Goal: Transaction & Acquisition: Purchase product/service

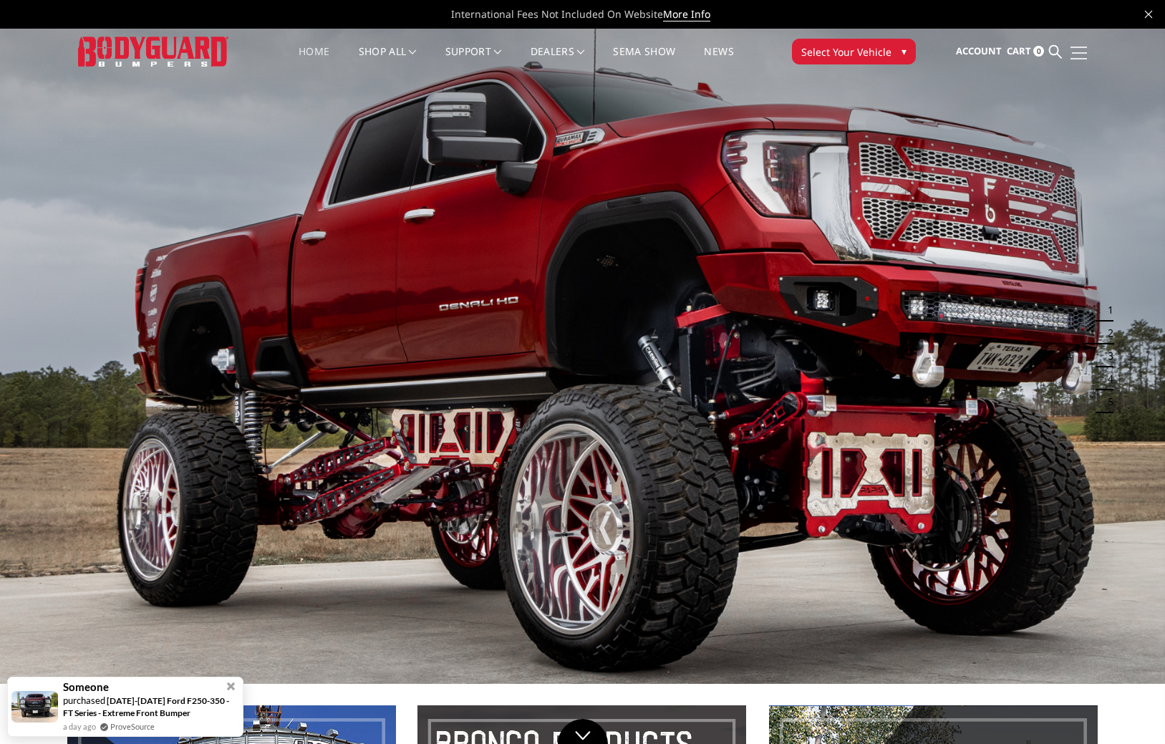
click at [1075, 54] on link at bounding box center [1077, 52] width 20 height 15
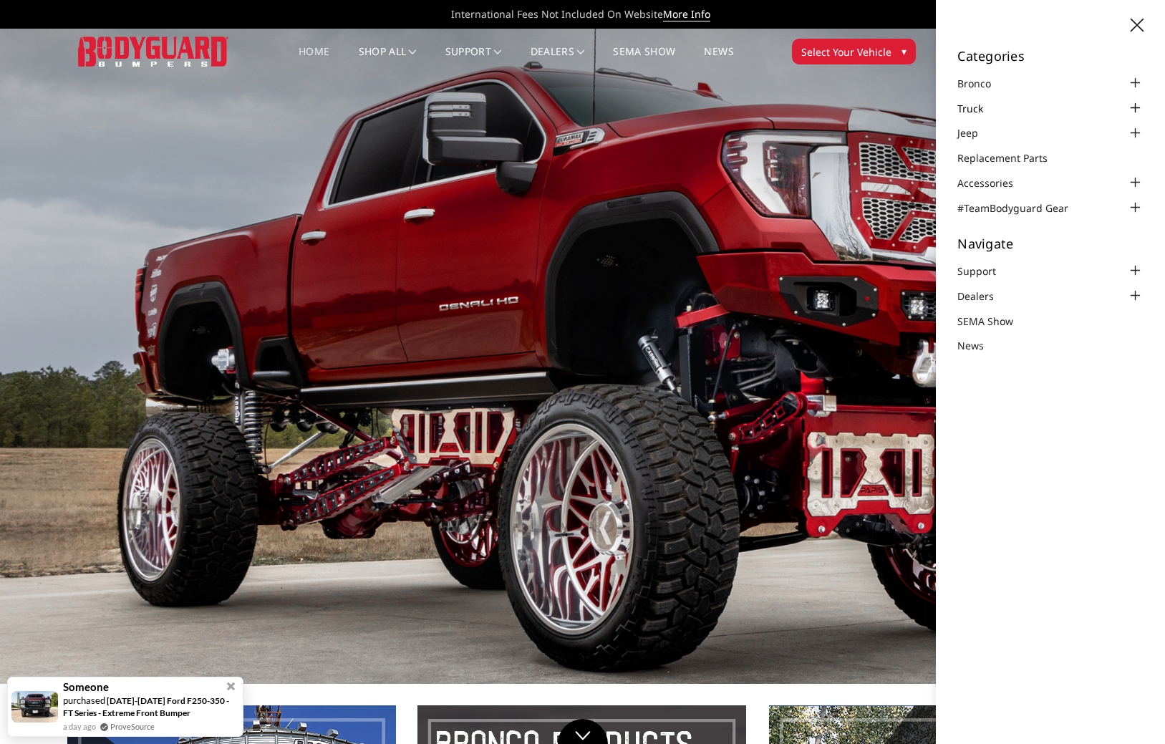
click at [971, 112] on link "Truck" at bounding box center [979, 108] width 44 height 15
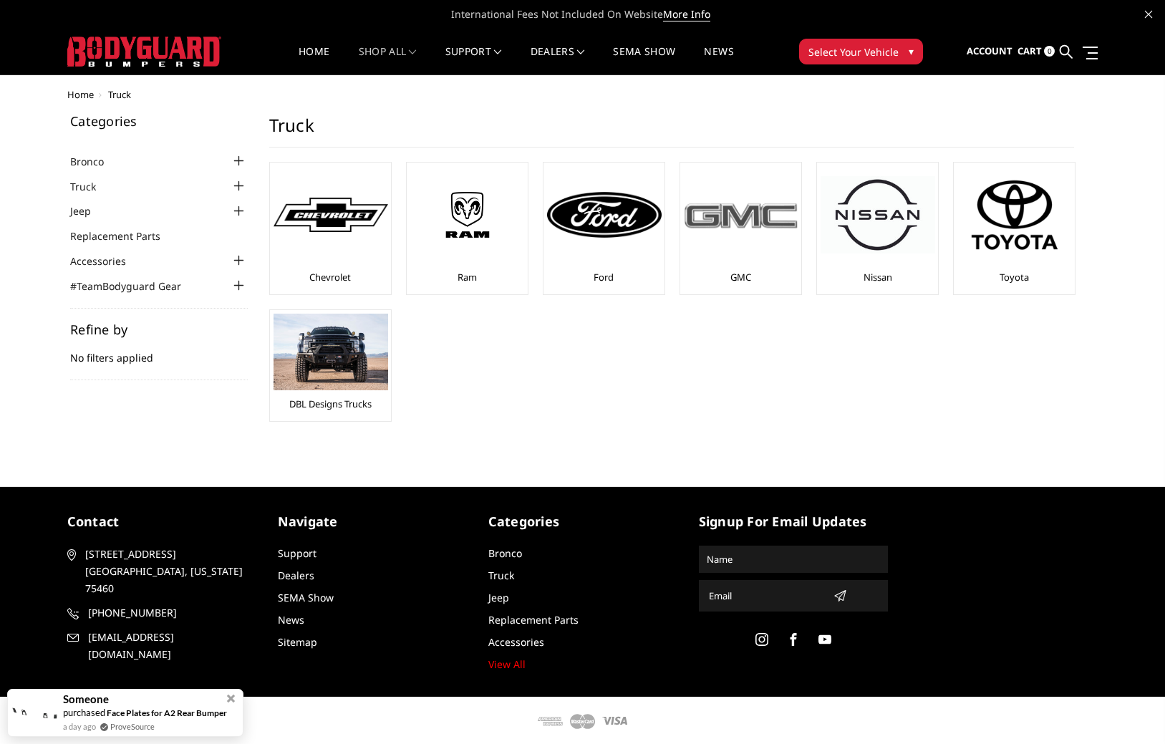
click at [736, 230] on img at bounding box center [741, 215] width 115 height 32
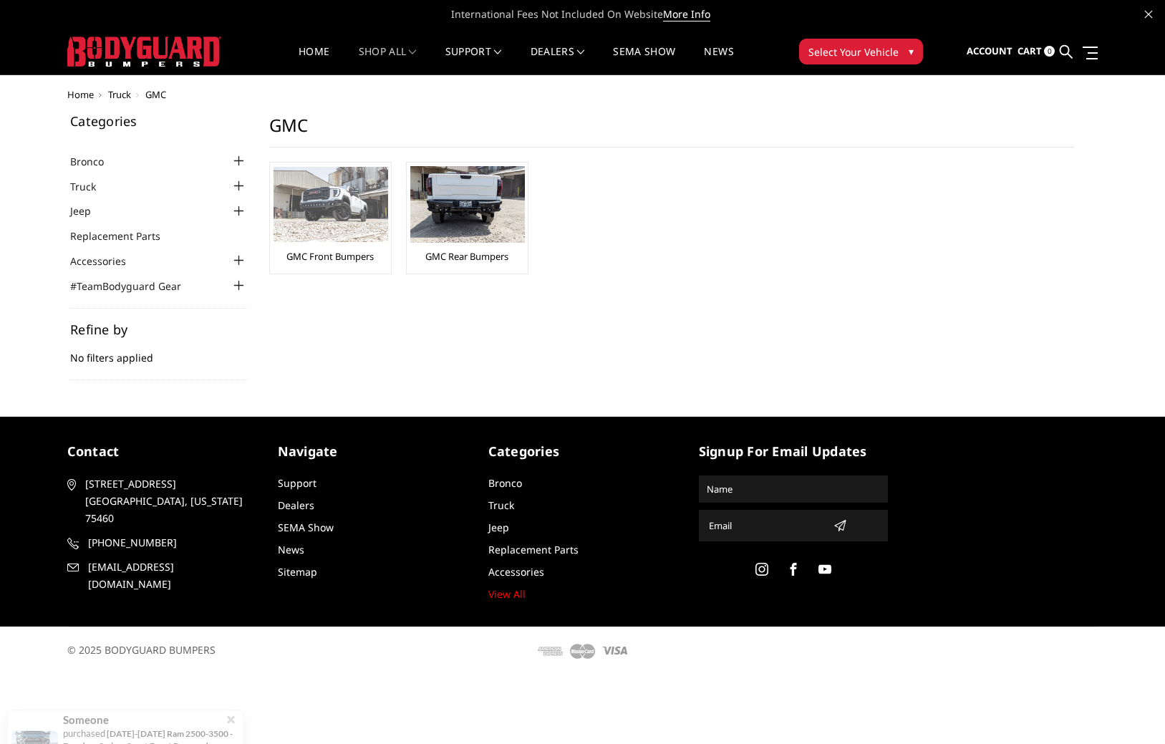
click at [337, 227] on img at bounding box center [331, 204] width 115 height 75
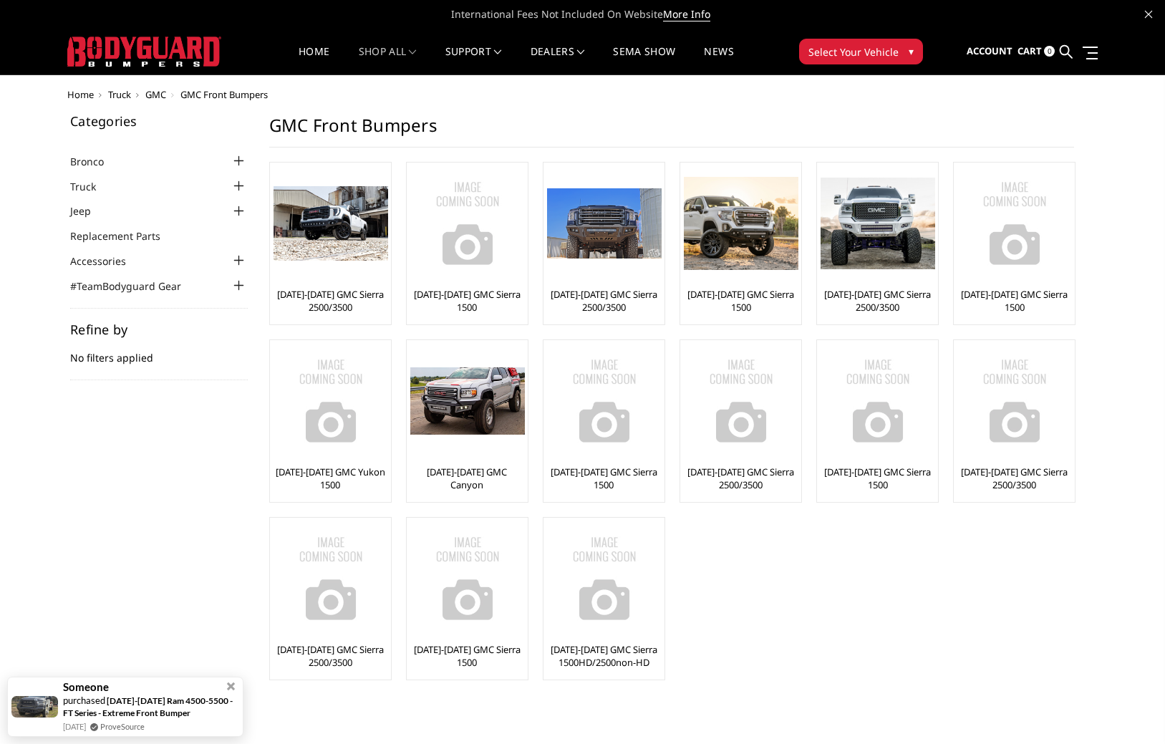
click at [845, 597] on ul "2024-2025 GMC Sierra 2500/3500 2022-2025 GMC Sierra 1500 2020-2023 GMC Sierra 2…" at bounding box center [671, 428] width 833 height 533
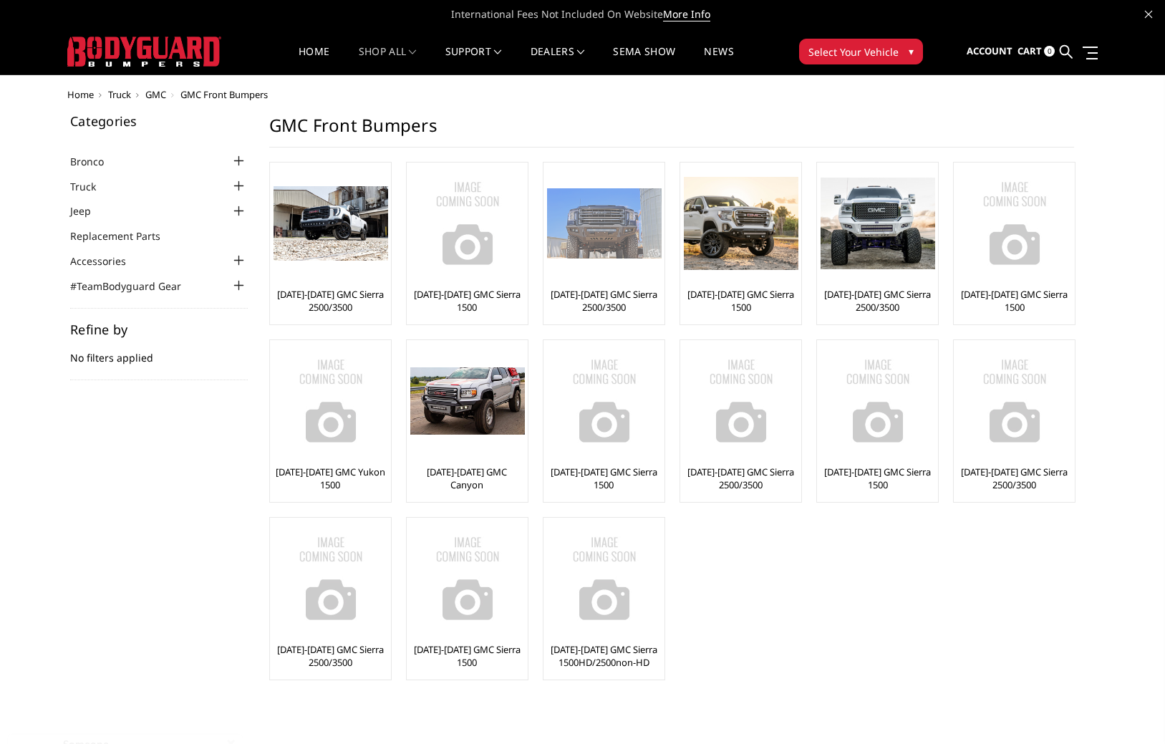
click at [596, 293] on link "[DATE]-[DATE] GMC Sierra 2500/3500" at bounding box center [604, 301] width 114 height 26
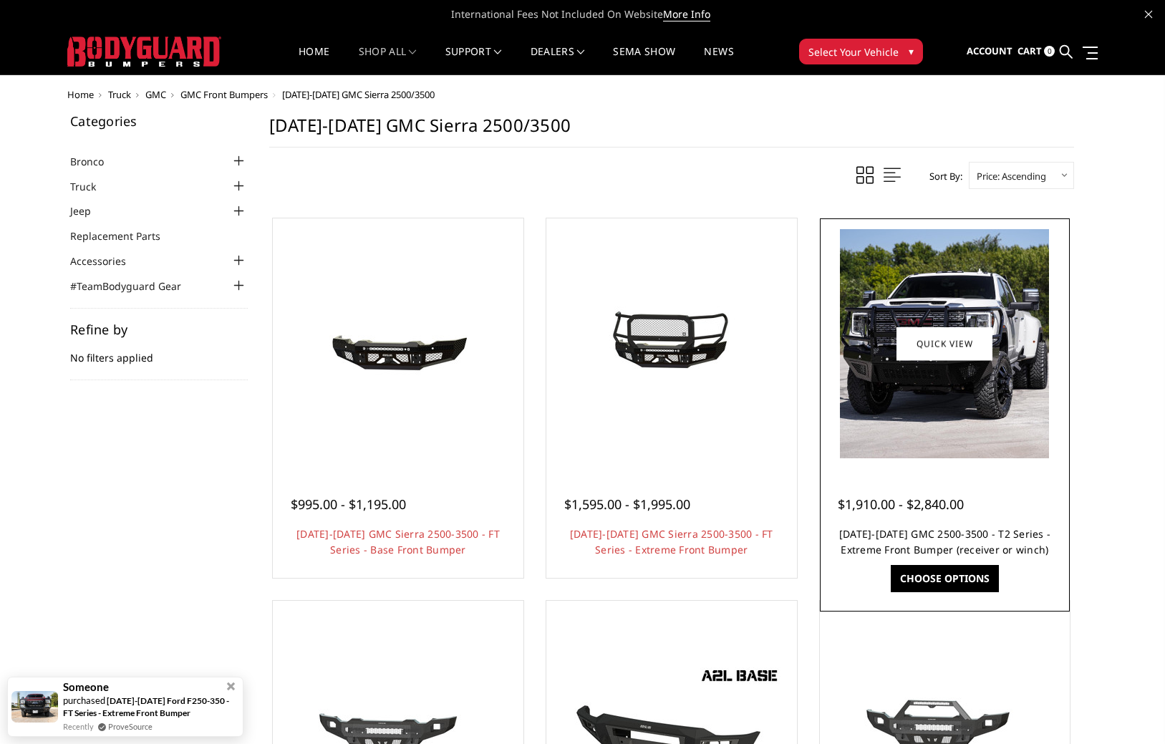
click at [981, 528] on link "[DATE]-[DATE] GMC 2500-3500 - T2 Series - Extreme Front Bumper (receiver or win…" at bounding box center [944, 541] width 211 height 29
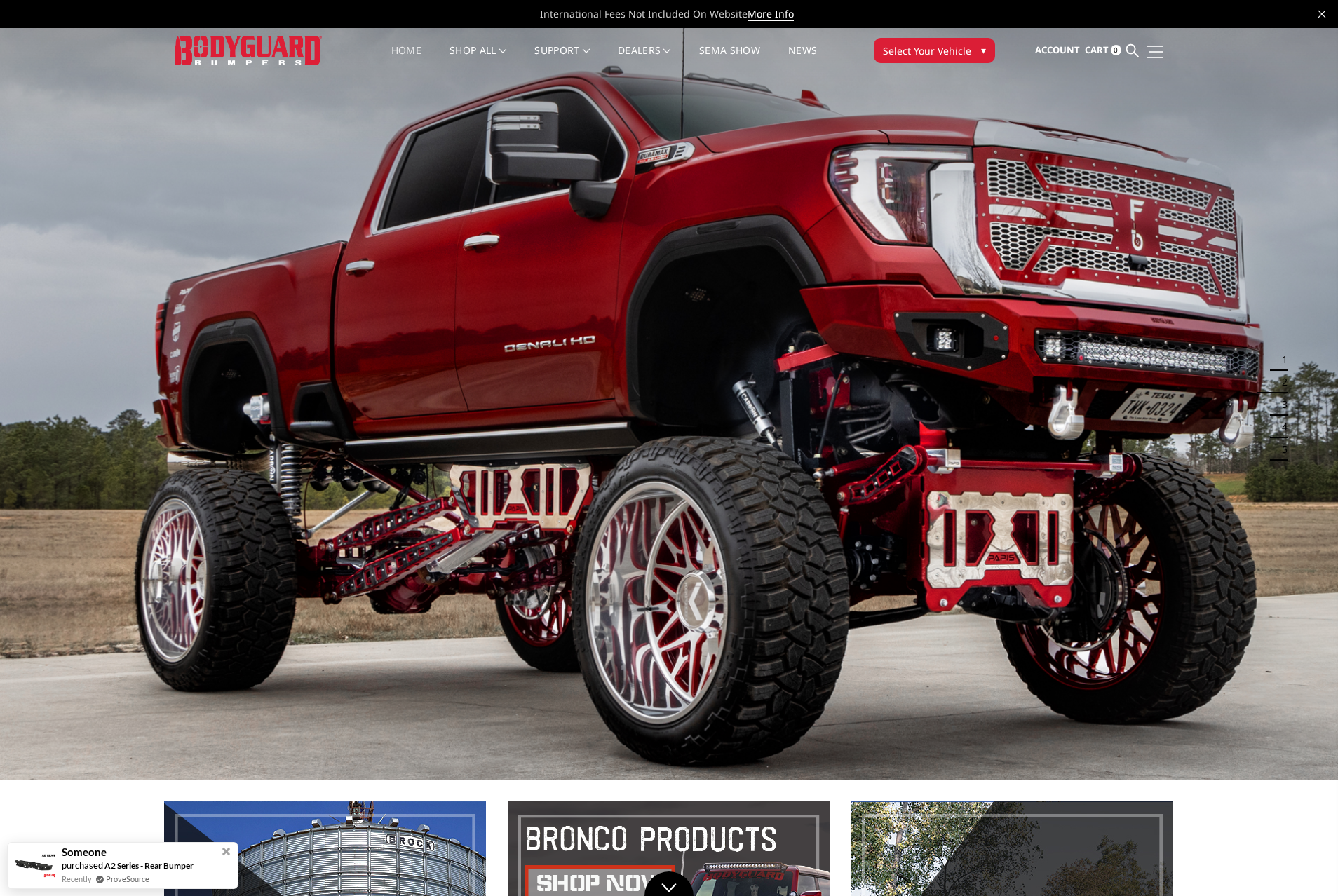
click at [1140, 47] on link at bounding box center [1154, 51] width 20 height 15
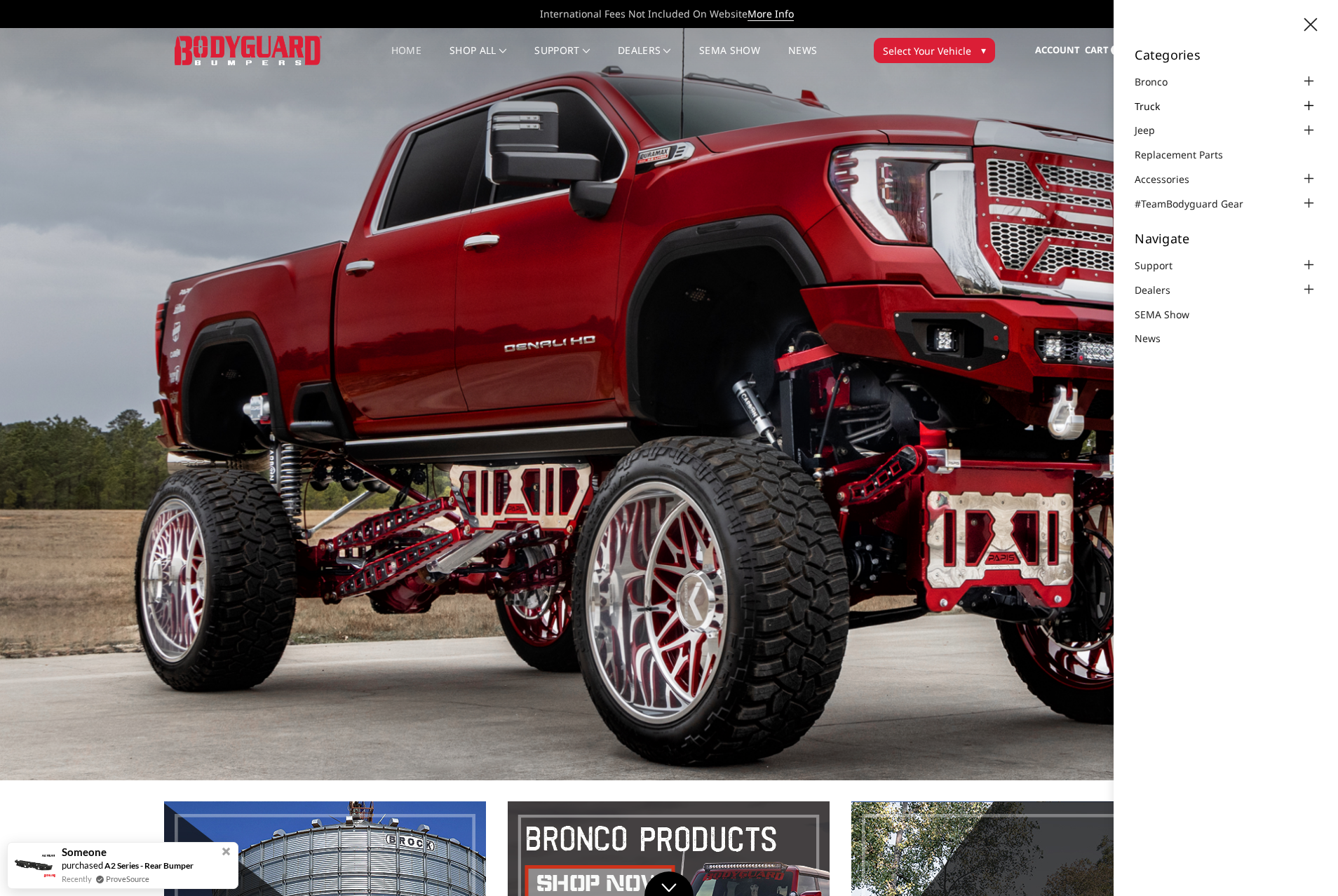
click at [1140, 106] on link "Truck" at bounding box center [1156, 106] width 43 height 15
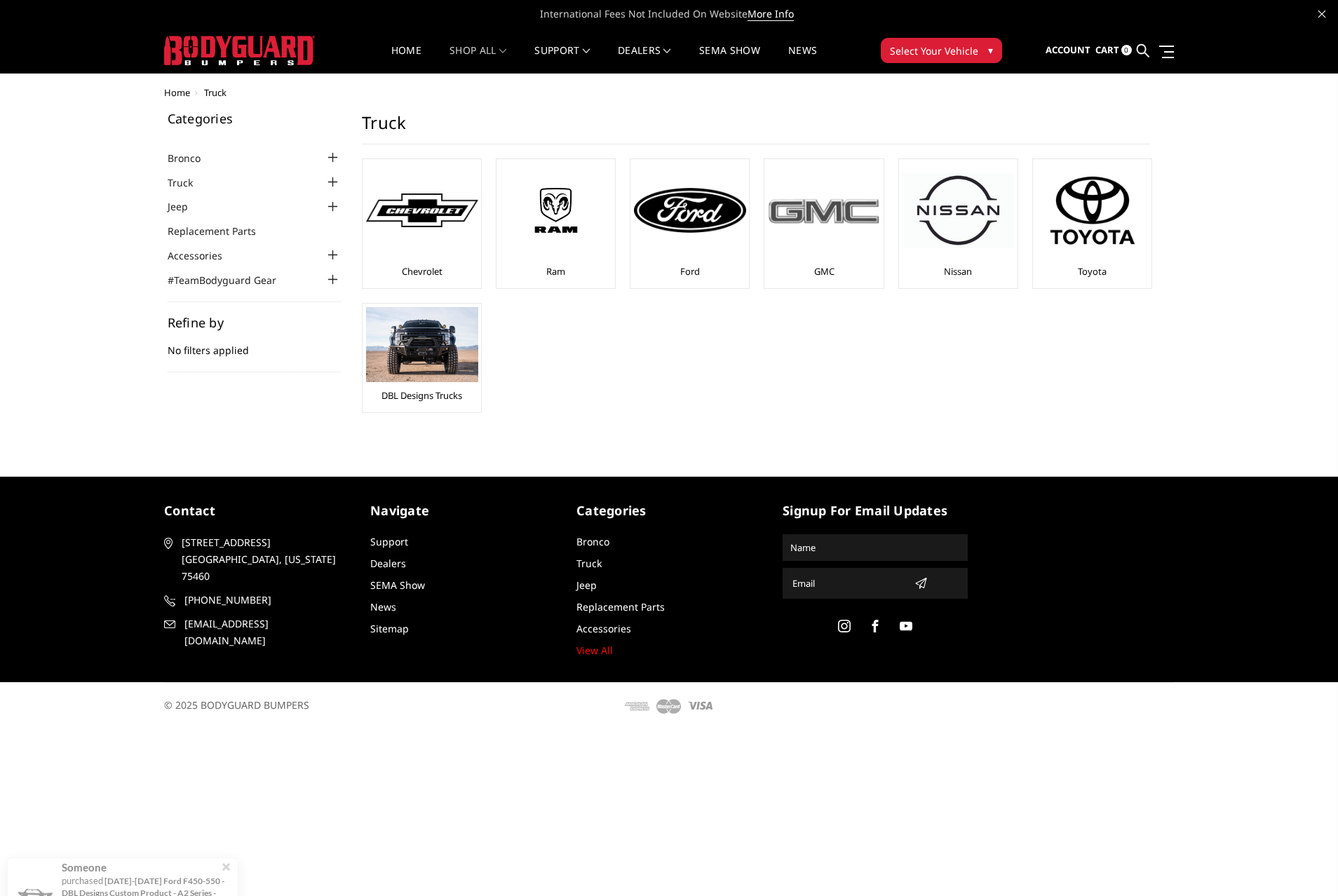
click at [833, 244] on div at bounding box center [824, 210] width 113 height 95
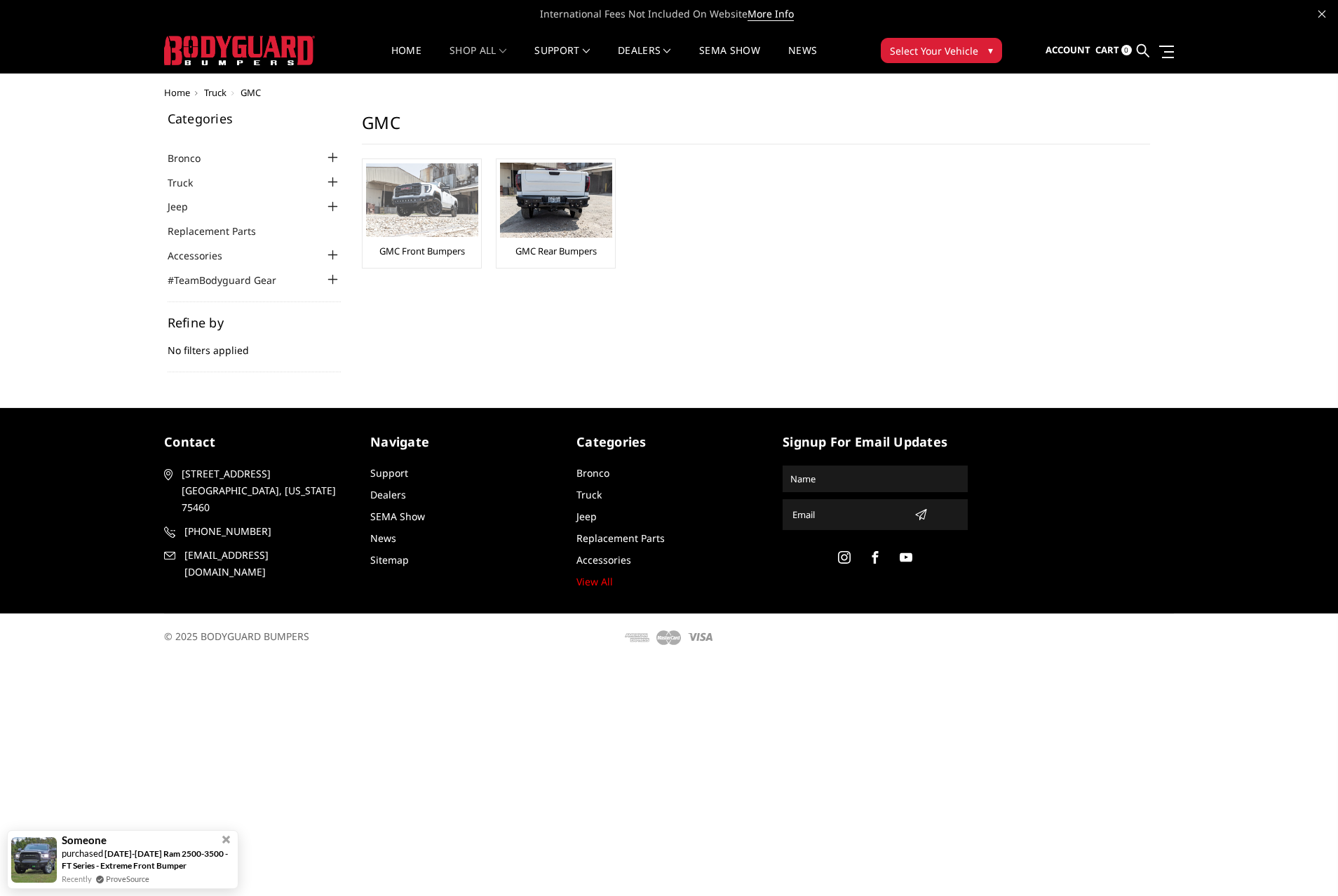
click at [435, 245] on link "GMC Front Bumpers" at bounding box center [421, 251] width 85 height 13
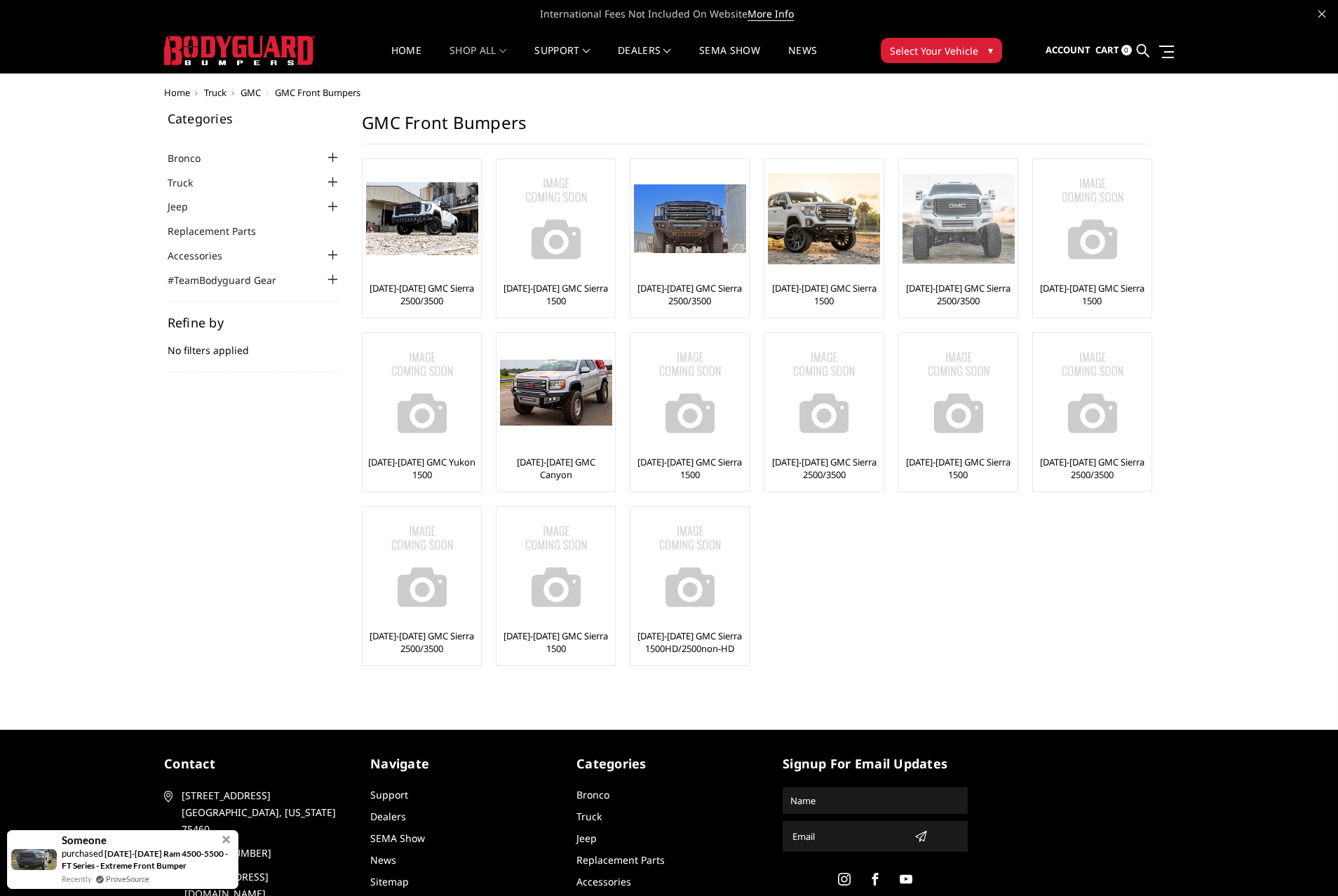
click at [982, 278] on div "[DATE]-[DATE] GMC Sierra 2500/3500" at bounding box center [958, 238] width 112 height 152
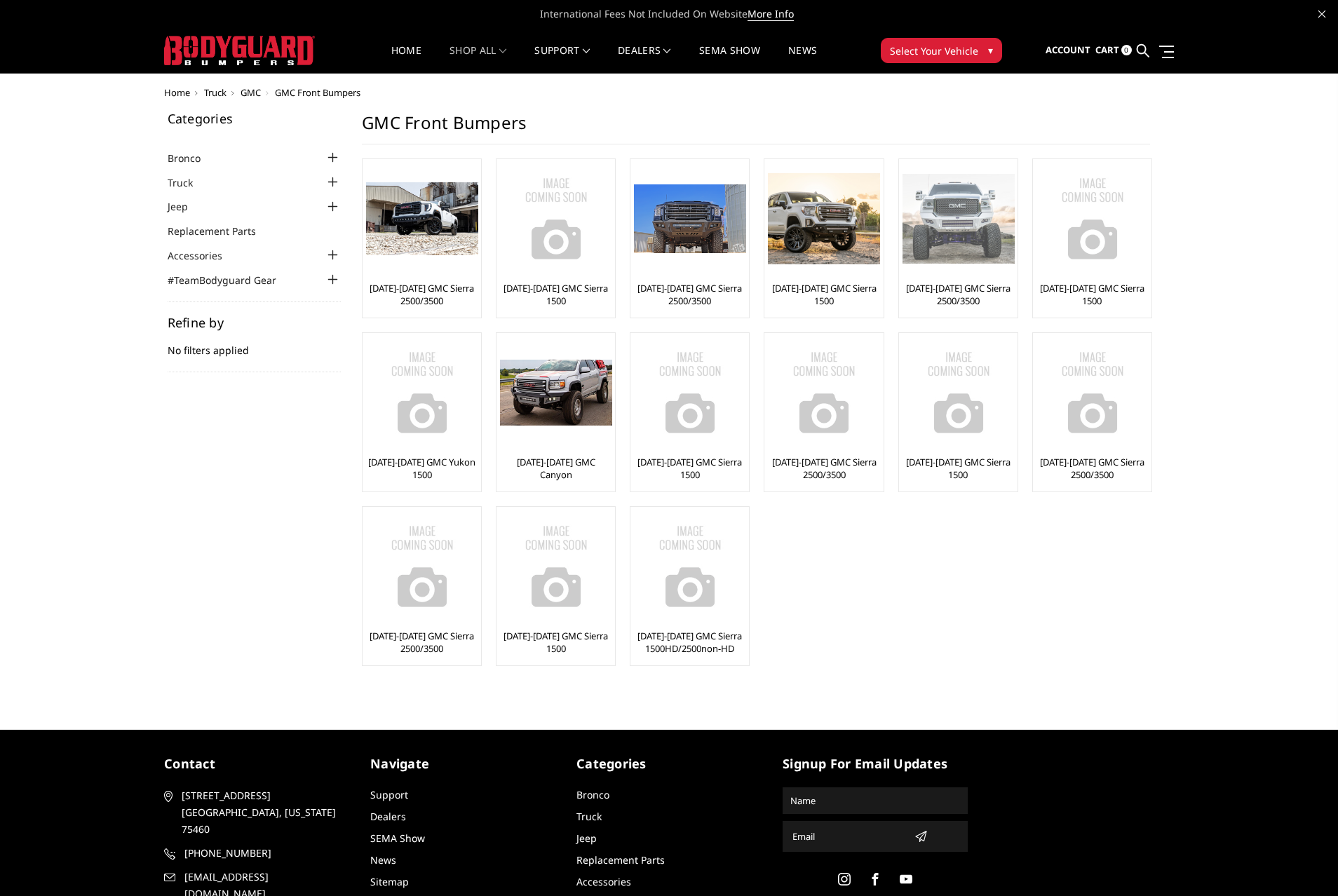
click at [968, 292] on link "[DATE]-[DATE] GMC Sierra 2500/3500" at bounding box center [958, 295] width 112 height 25
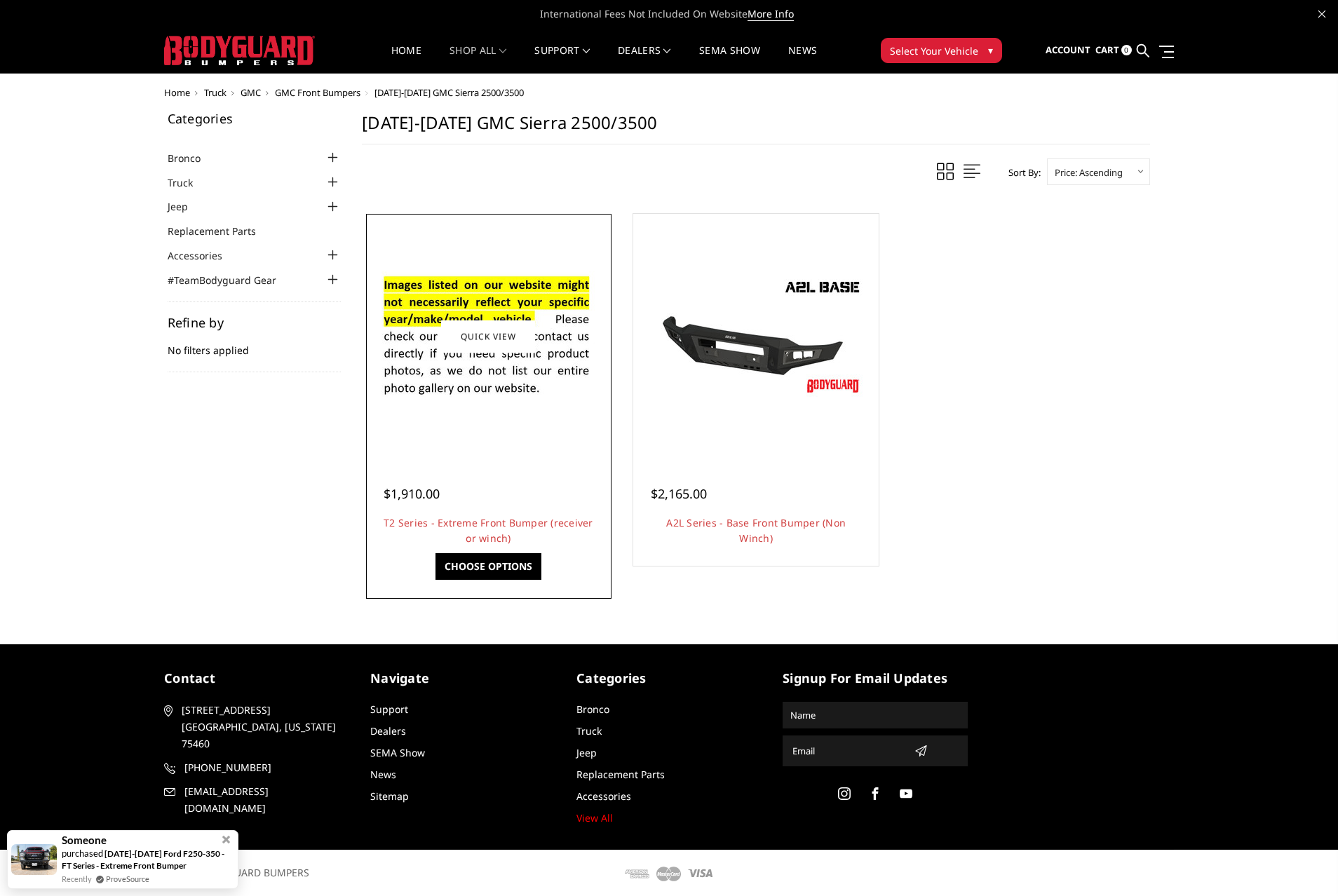
click at [434, 470] on div at bounding box center [489, 477] width 211 height 15
click at [469, 379] on img at bounding box center [488, 337] width 224 height 153
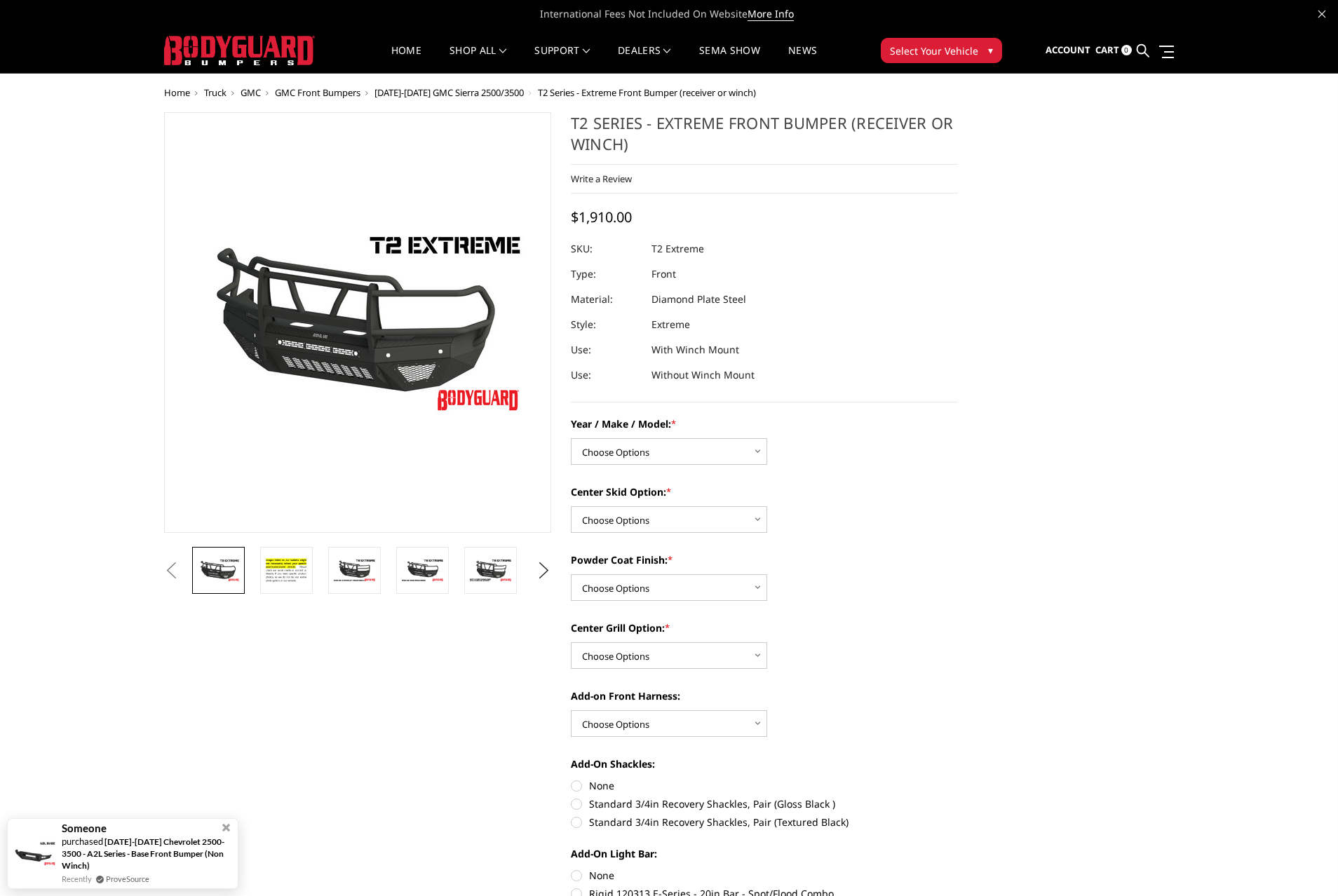
click at [671, 248] on dd "T2 Extreme" at bounding box center [678, 249] width 53 height 25
click at [353, 569] on img at bounding box center [354, 570] width 44 height 24
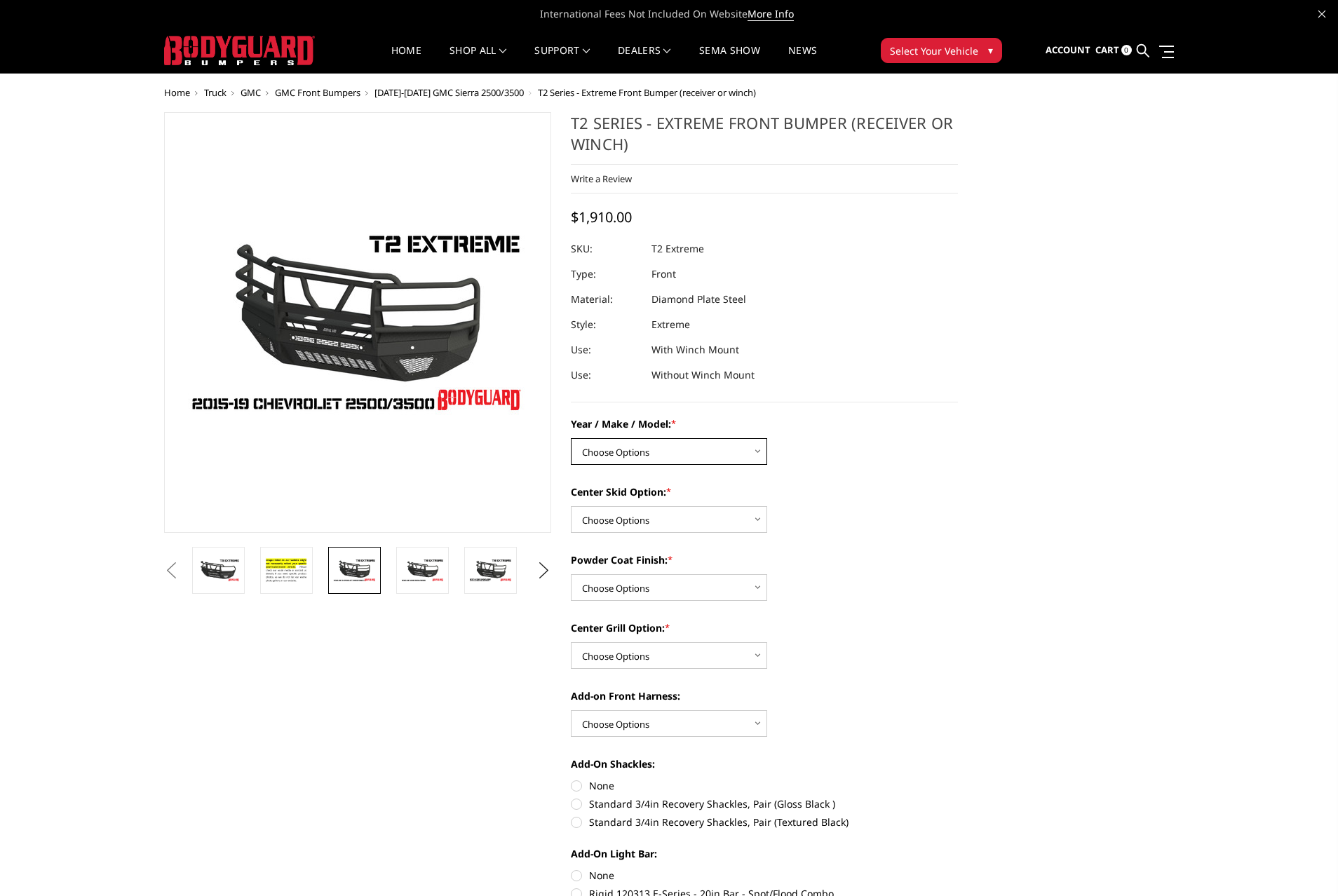
drag, startPoint x: 686, startPoint y: 457, endPoint x: 587, endPoint y: 789, distance: 346.4
select select "1443"
